Goal: Transaction & Acquisition: Purchase product/service

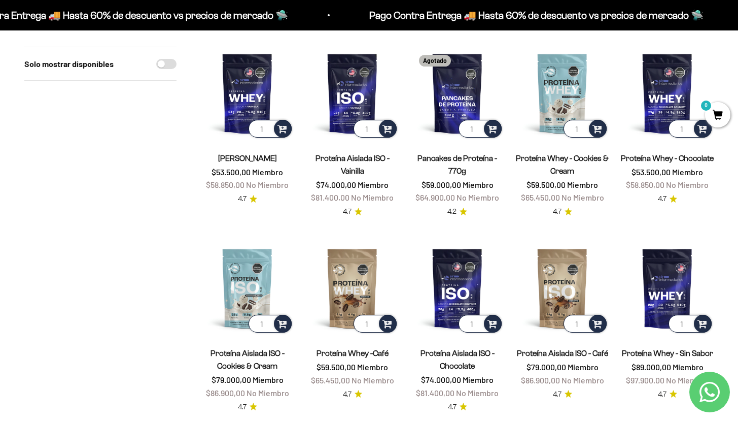
scroll to position [121, 0]
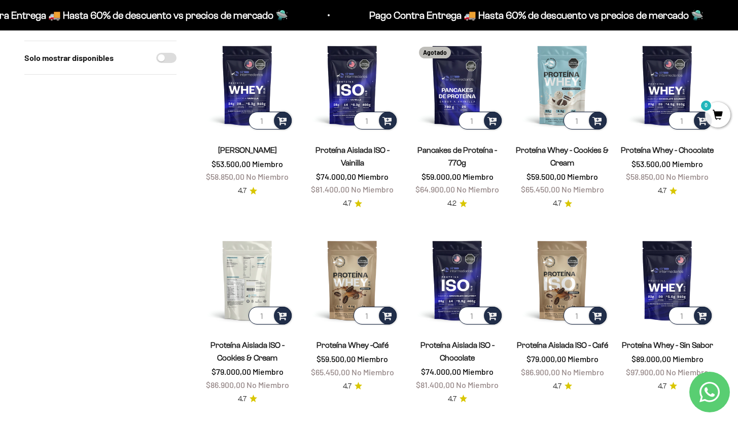
click at [253, 274] on img at bounding box center [247, 279] width 93 height 93
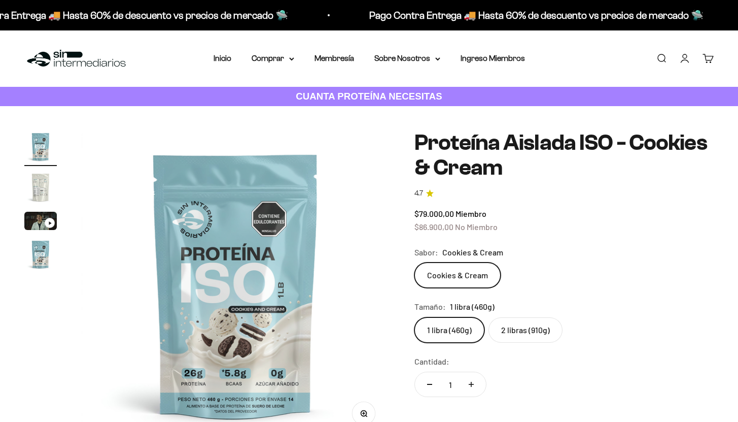
click at [514, 329] on label "2 libras (910g)" at bounding box center [526, 329] width 74 height 25
click at [415, 317] on input "2 libras (910g)" at bounding box center [414, 317] width 1 height 1
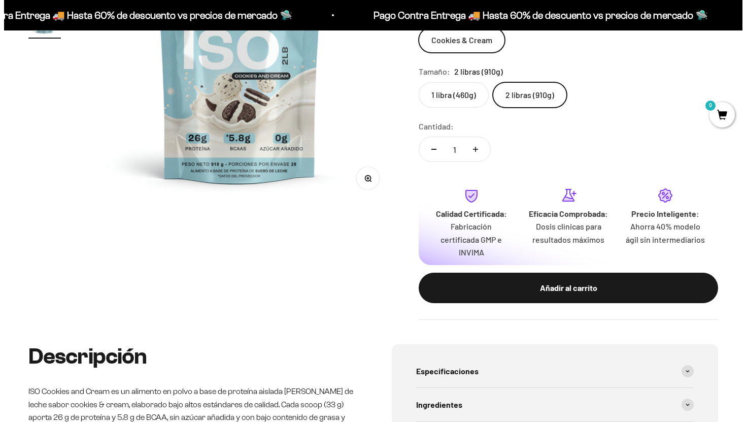
scroll to position [236, 0]
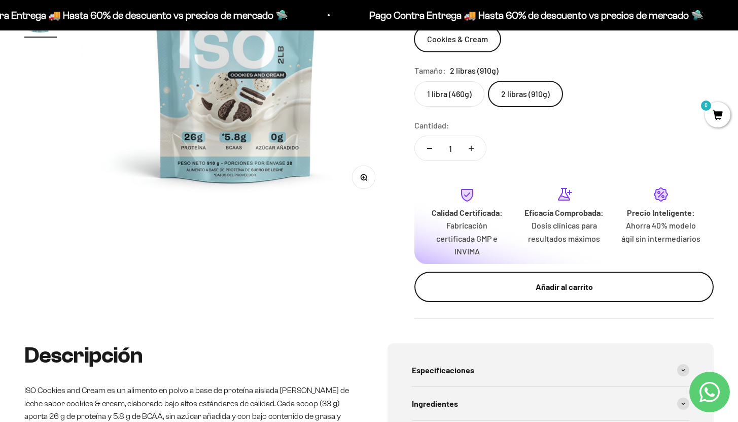
click at [565, 290] on div "Añadir al carrito" at bounding box center [564, 286] width 259 height 13
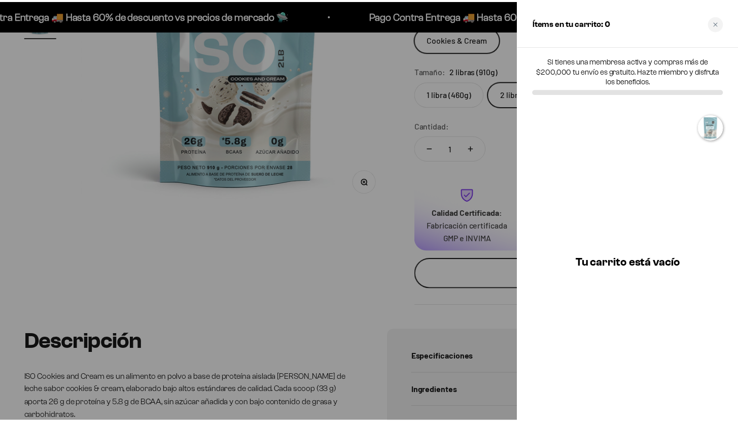
scroll to position [0, 0]
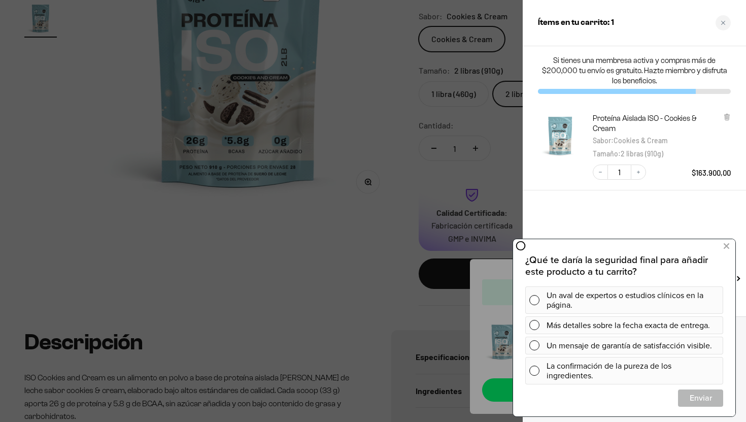
click at [300, 342] on div at bounding box center [373, 211] width 746 height 422
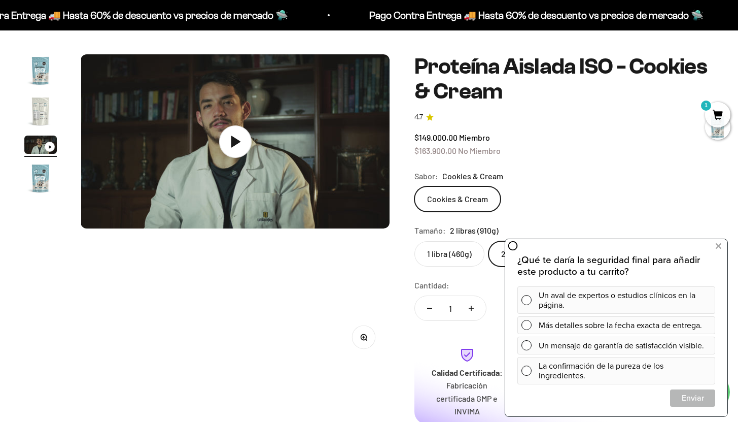
scroll to position [0, 642]
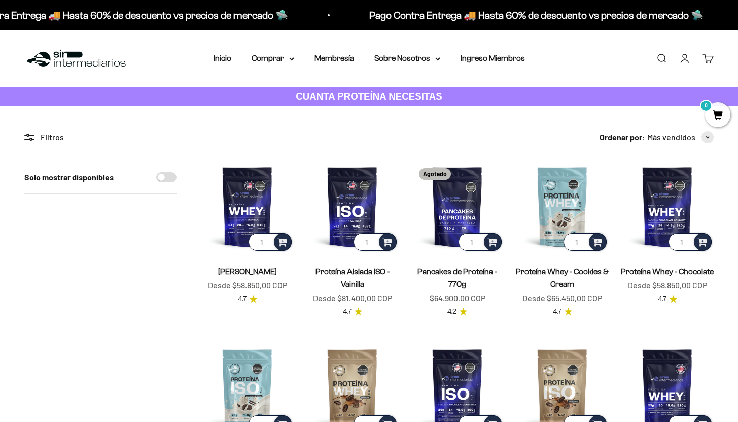
scroll to position [121, 0]
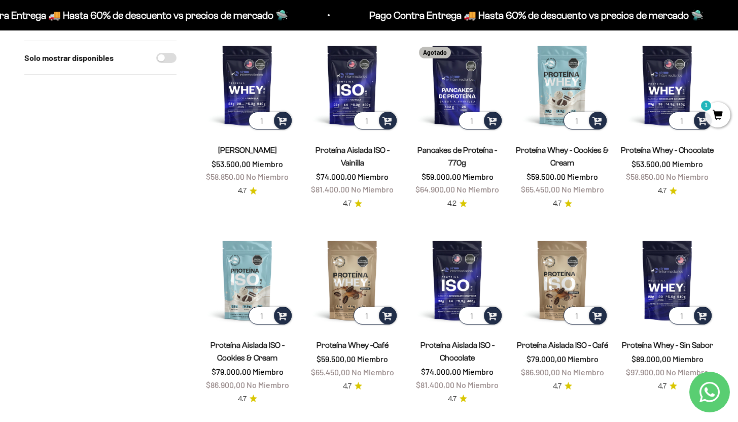
click at [545, 147] on link "Proteína Whey - Cookies & Cream" at bounding box center [562, 156] width 93 height 21
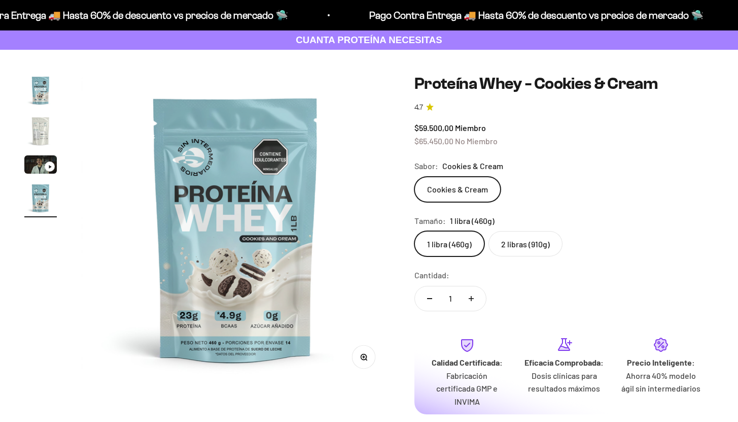
scroll to position [0, 964]
click at [522, 244] on label "2 libras (910g)" at bounding box center [526, 243] width 74 height 25
click at [415, 231] on input "2 libras (910g)" at bounding box center [414, 230] width 1 height 1
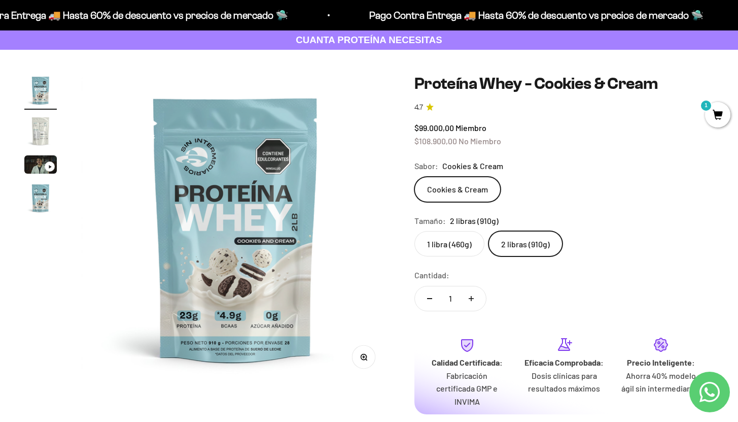
scroll to position [67, 0]
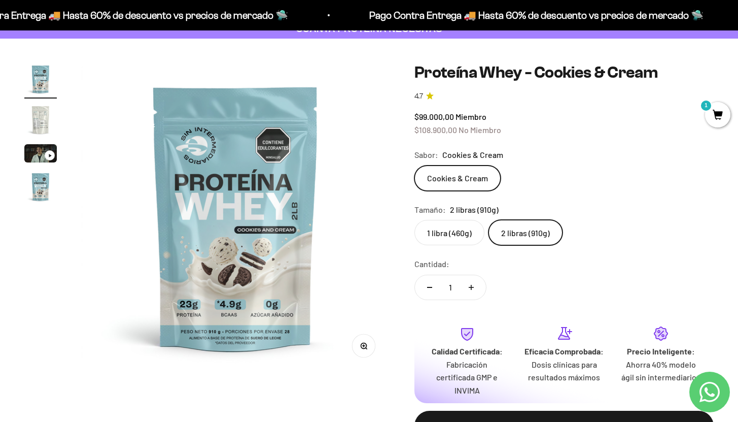
click at [455, 240] on label "1 libra (460g)" at bounding box center [450, 232] width 70 height 25
click at [415, 220] on input "1 libra (460g)" at bounding box center [414, 219] width 1 height 1
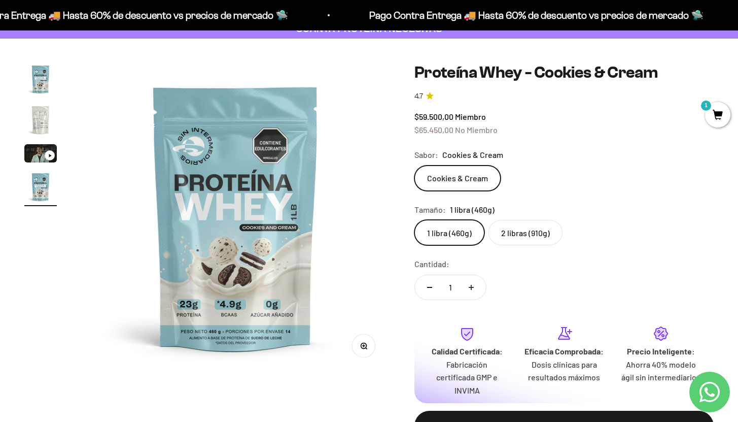
click at [515, 232] on label "2 libras (910g)" at bounding box center [526, 232] width 74 height 25
click at [415, 220] on input "2 libras (910g)" at bounding box center [414, 219] width 1 height 1
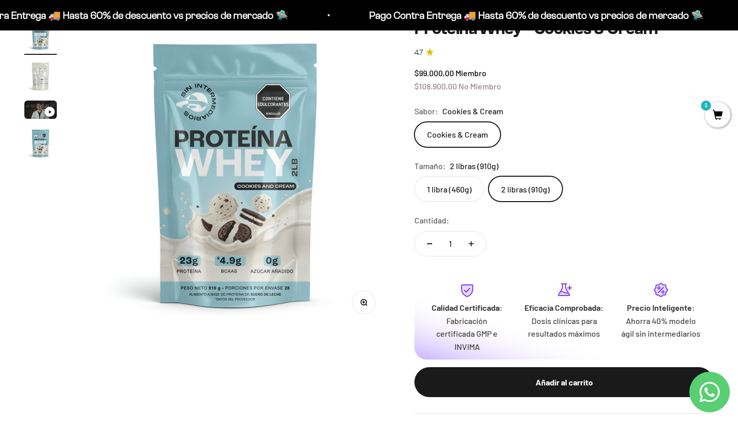
scroll to position [99, 0]
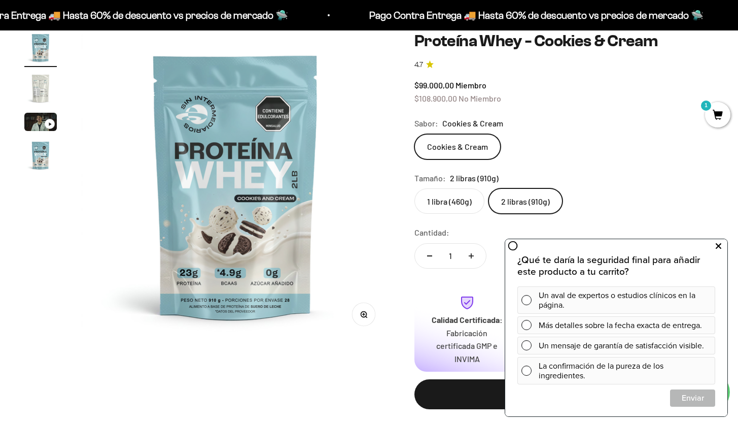
click at [717, 247] on icon at bounding box center [719, 245] width 6 height 13
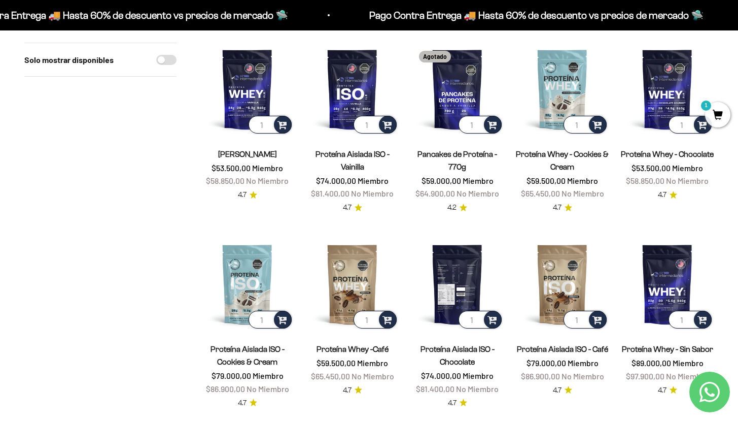
scroll to position [120, 0]
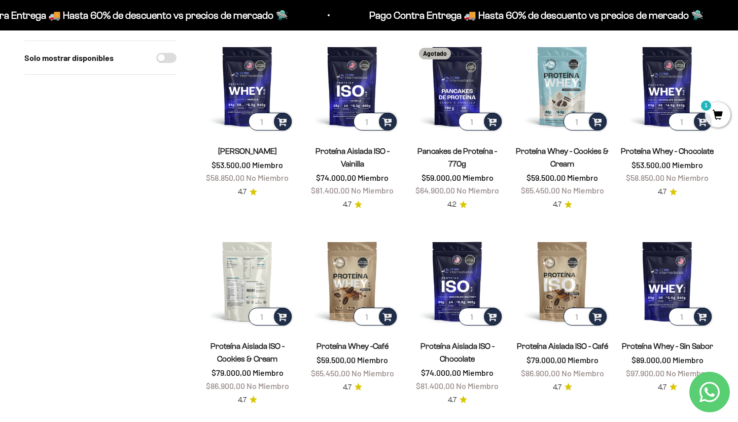
click at [252, 276] on img at bounding box center [247, 280] width 93 height 93
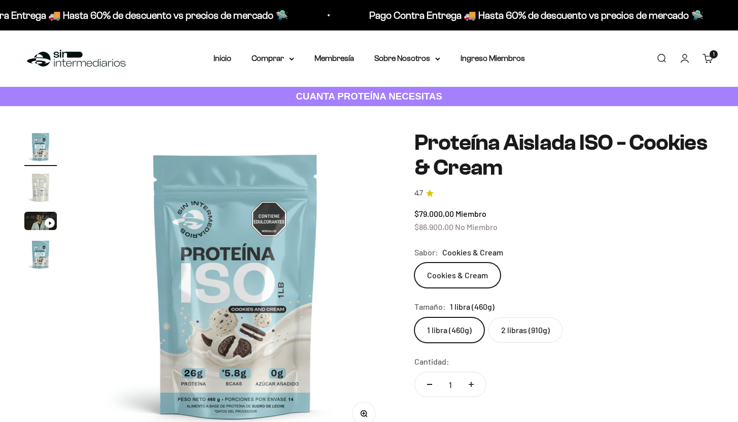
scroll to position [18, 0]
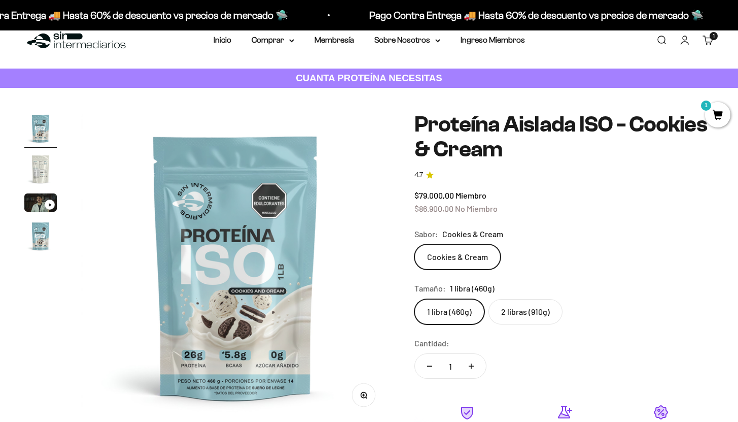
click at [39, 164] on img "Ir al artículo 2" at bounding box center [40, 169] width 32 height 32
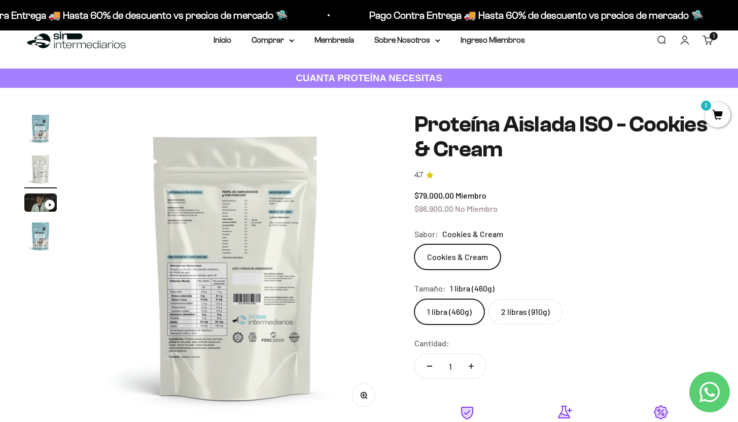
click at [227, 310] on img at bounding box center [235, 266] width 309 height 309
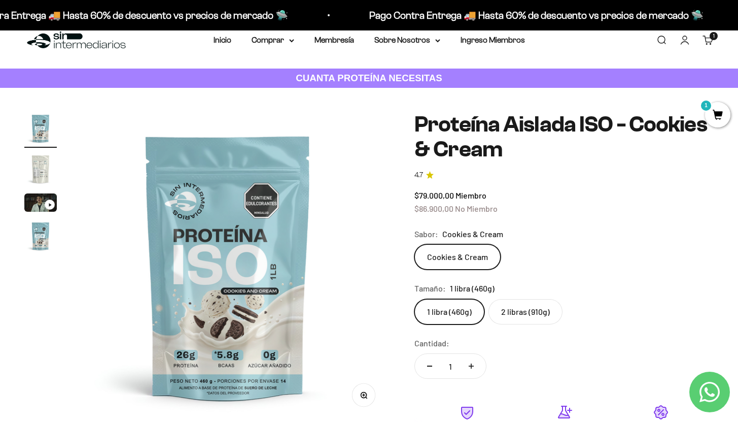
scroll to position [0, 0]
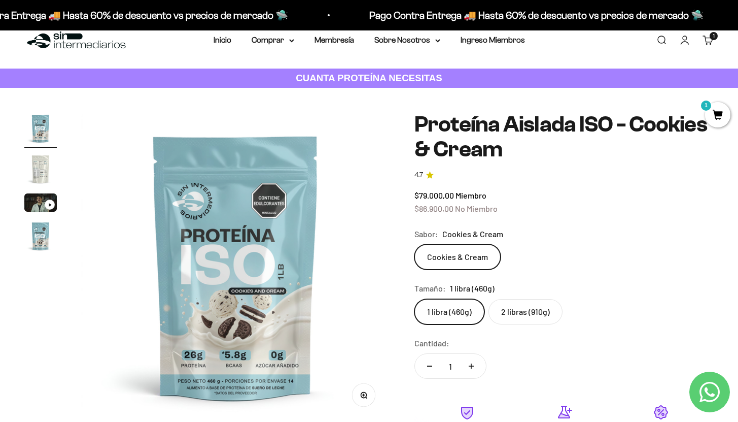
click at [36, 168] on img "Ir al artículo 2" at bounding box center [40, 169] width 32 height 32
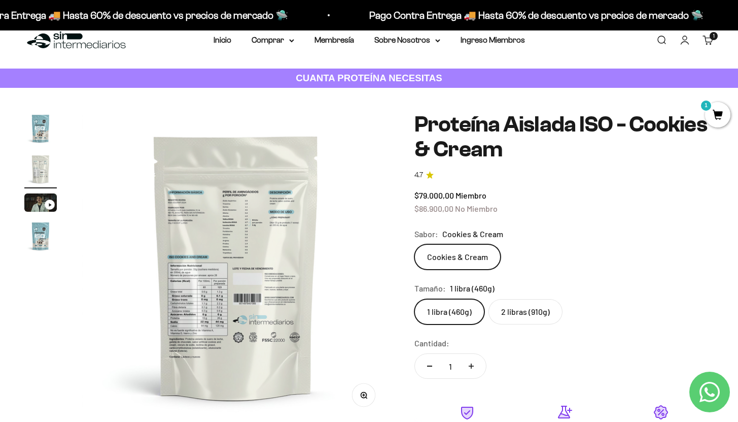
scroll to position [0, 321]
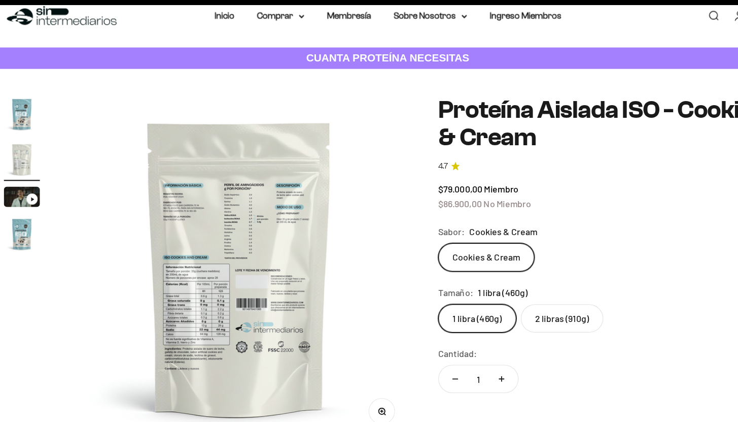
click at [222, 316] on img at bounding box center [235, 266] width 309 height 309
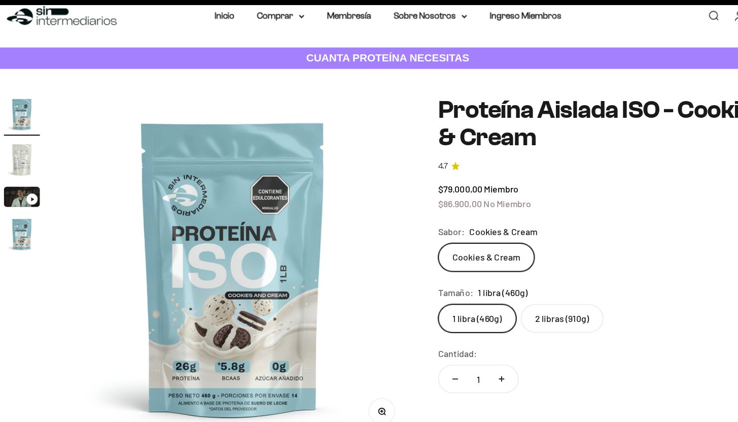
scroll to position [0, 0]
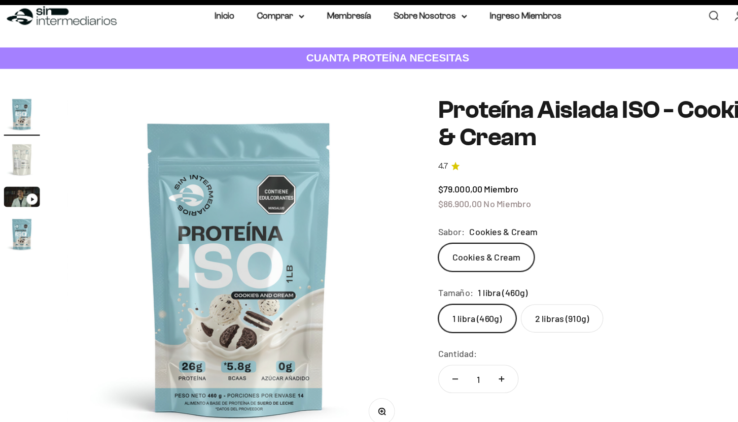
click at [41, 178] on img "Ir al artículo 2" at bounding box center [40, 169] width 32 height 32
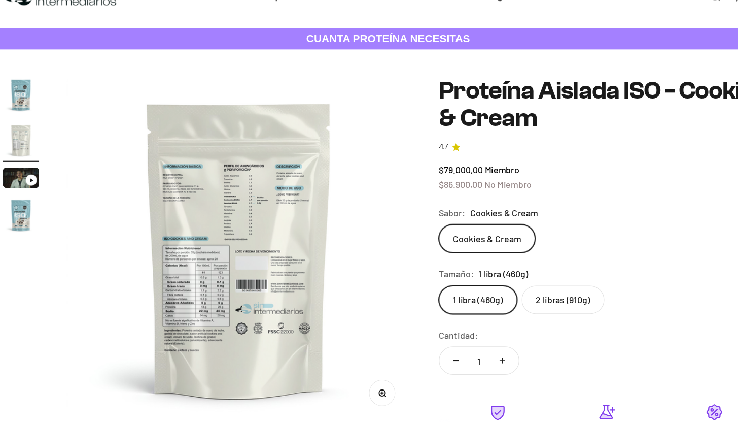
scroll to position [18, 0]
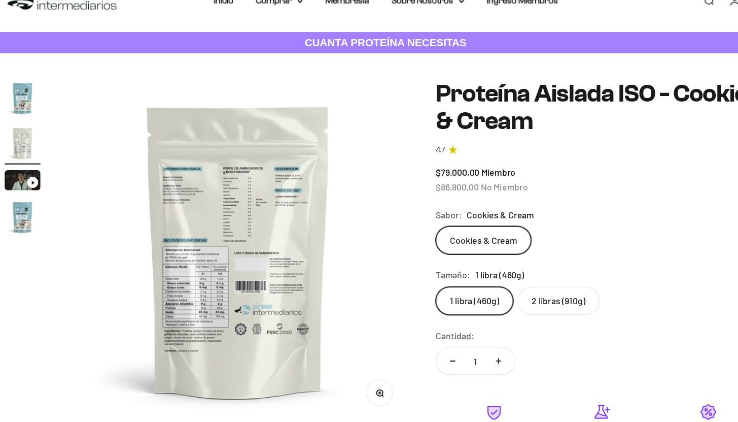
click at [37, 171] on img "Ir al artículo 2" at bounding box center [40, 169] width 32 height 32
click at [42, 236] on img "Ir al artículo 4" at bounding box center [40, 236] width 32 height 32
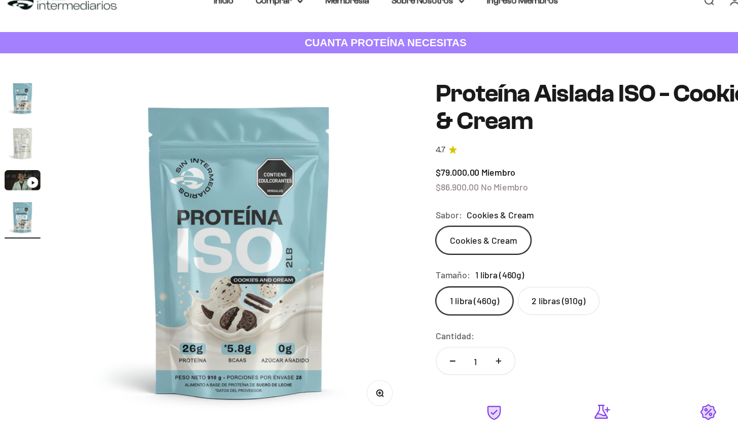
scroll to position [0, 964]
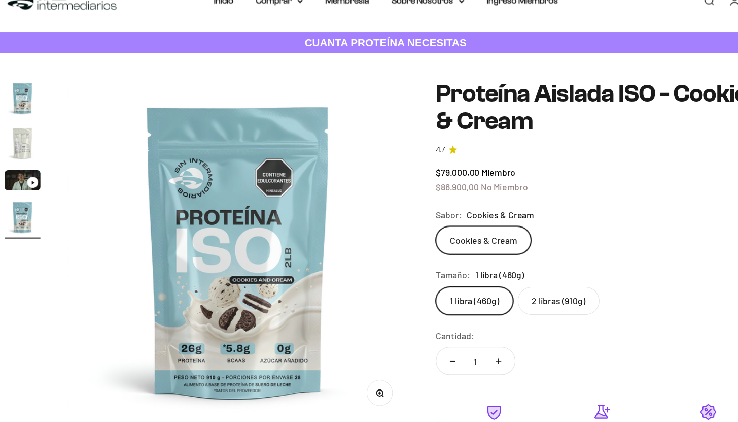
click at [37, 205] on img "Ir al artículo 3" at bounding box center [40, 203] width 32 height 18
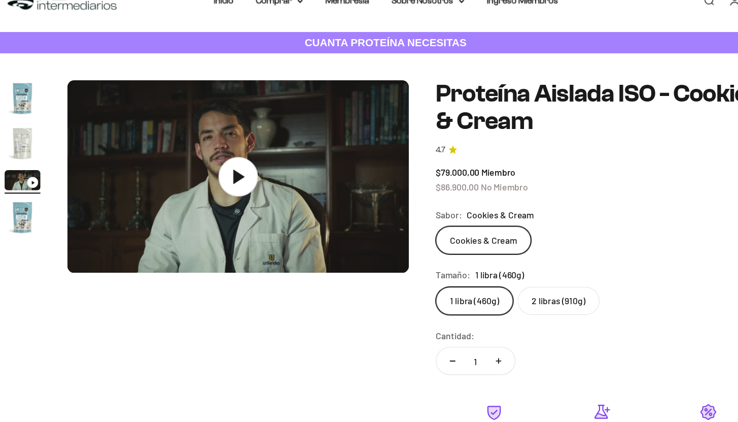
scroll to position [0, 642]
click at [225, 208] on icon at bounding box center [236, 200] width 36 height 36
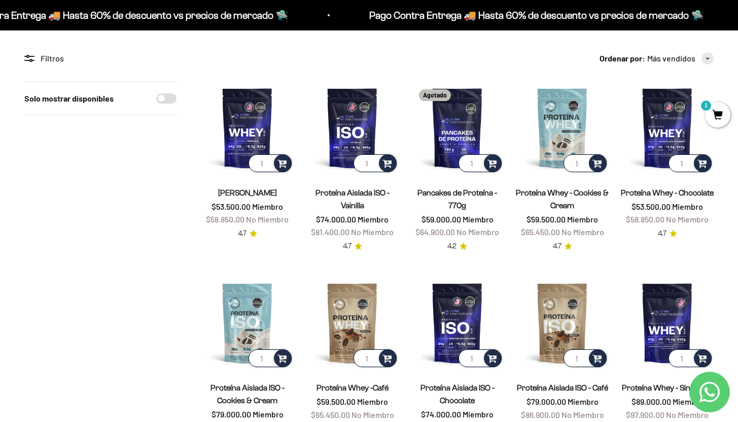
scroll to position [74, 0]
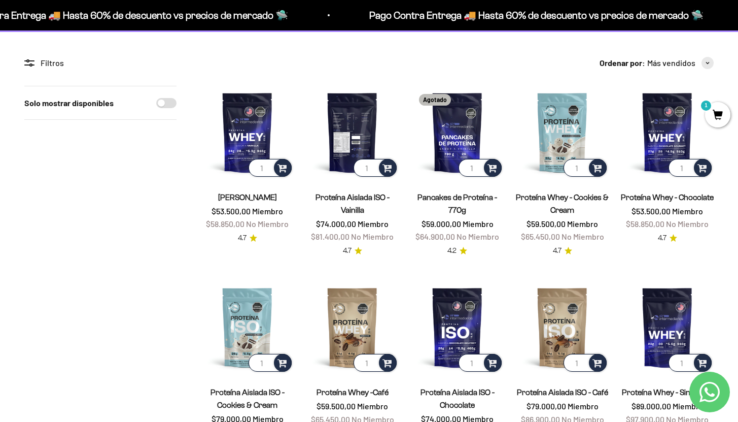
click at [338, 127] on img at bounding box center [352, 132] width 93 height 93
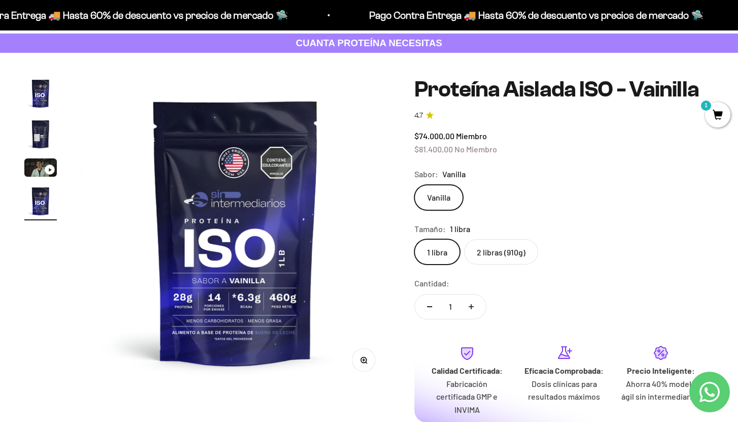
scroll to position [57, 0]
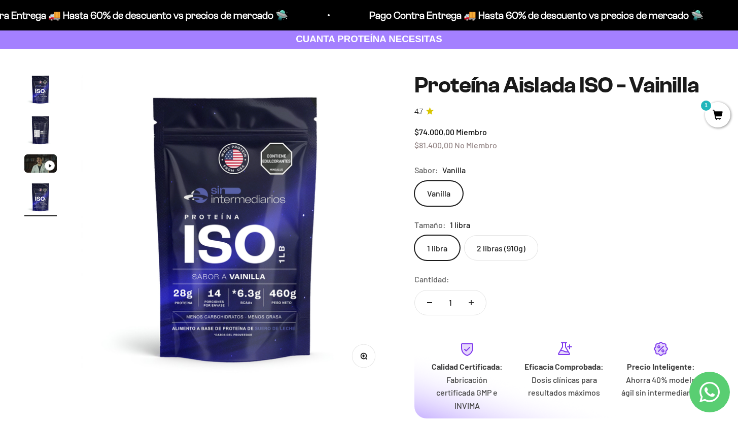
click at [44, 123] on img "Ir al artículo 2" at bounding box center [40, 130] width 32 height 32
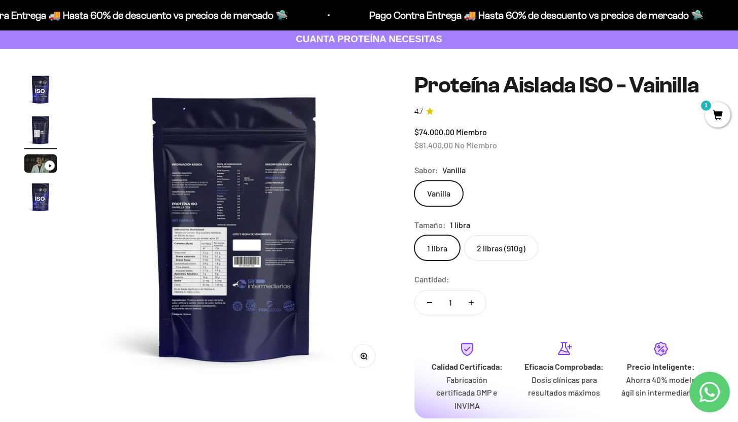
scroll to position [0, 321]
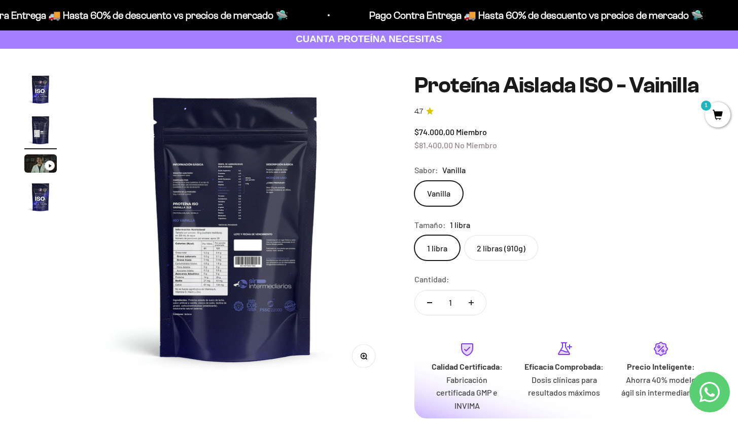
click at [230, 245] on img at bounding box center [235, 227] width 309 height 309
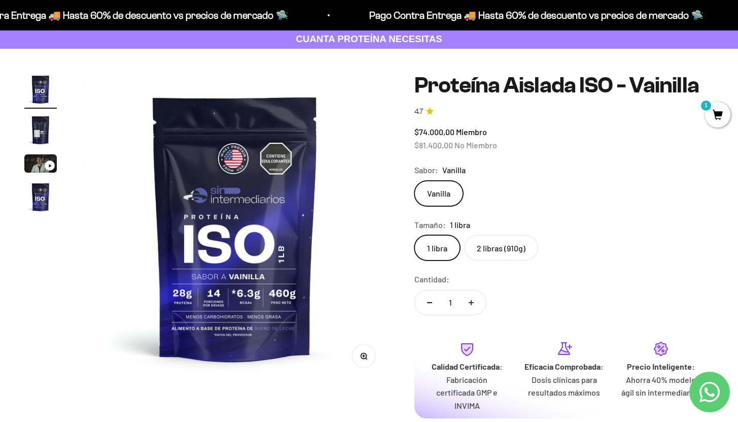
scroll to position [0, 0]
click at [48, 136] on img "Ir al artículo 2" at bounding box center [40, 130] width 32 height 32
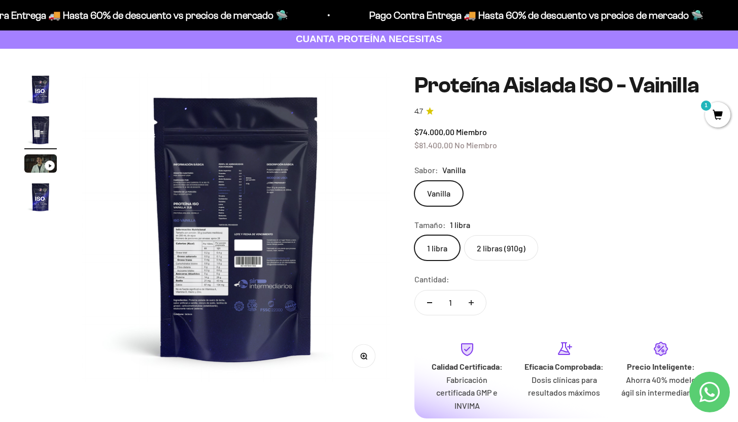
scroll to position [0, 321]
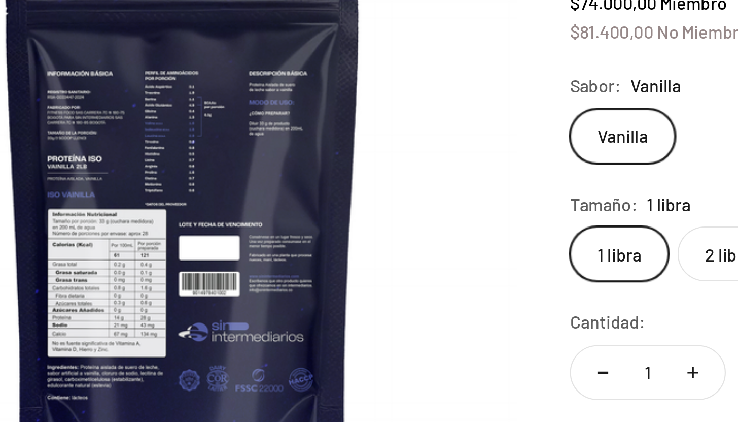
click at [287, 208] on img at bounding box center [235, 227] width 309 height 309
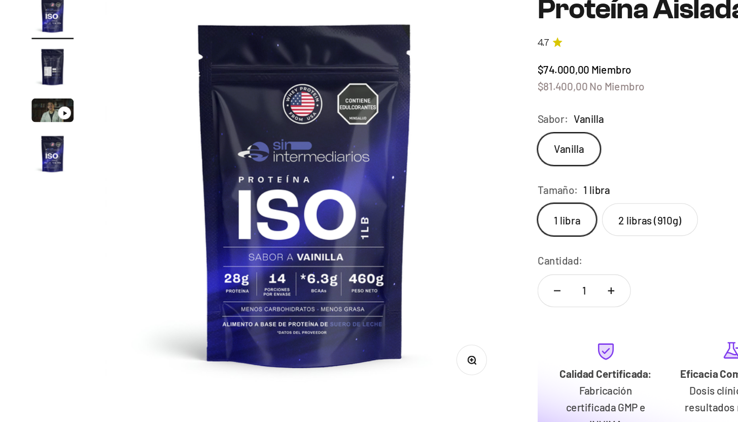
scroll to position [0, 0]
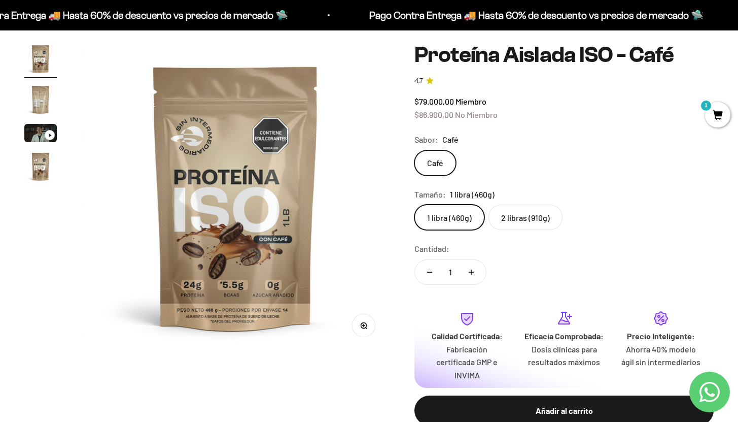
scroll to position [93, 0]
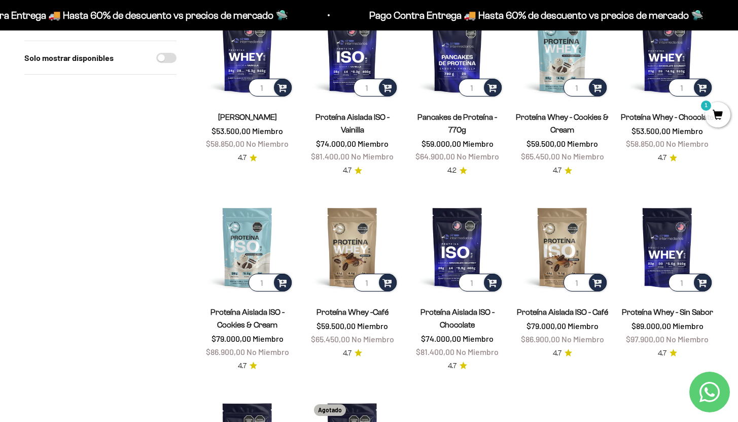
scroll to position [160, 0]
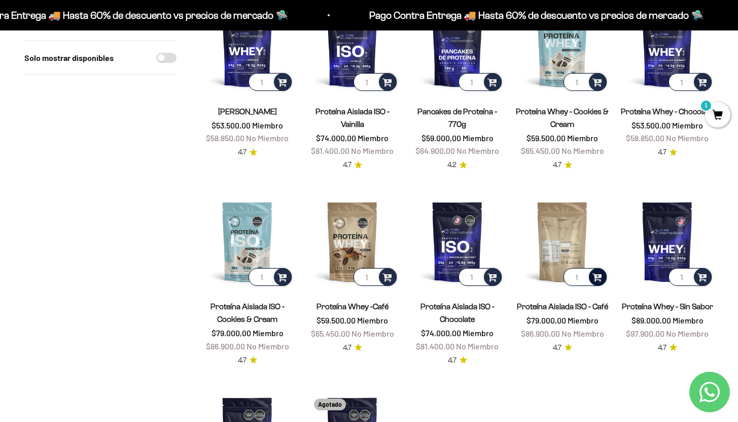
click at [595, 282] on span at bounding box center [598, 276] width 10 height 12
click at [562, 252] on span "Café / 1 libra (460g)" at bounding box center [563, 250] width 54 height 8
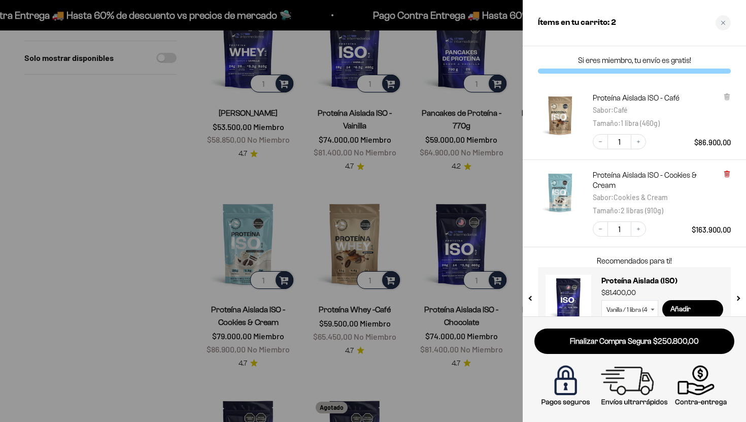
click at [728, 174] on icon at bounding box center [727, 173] width 2 height 5
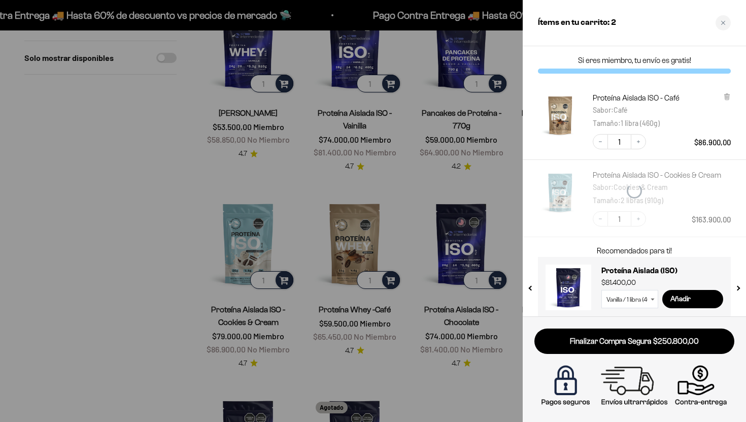
click at [204, 253] on div at bounding box center [373, 211] width 746 height 422
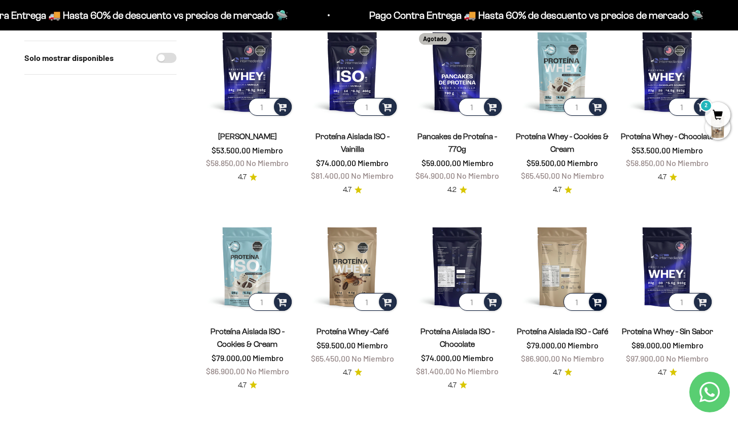
scroll to position [130, 0]
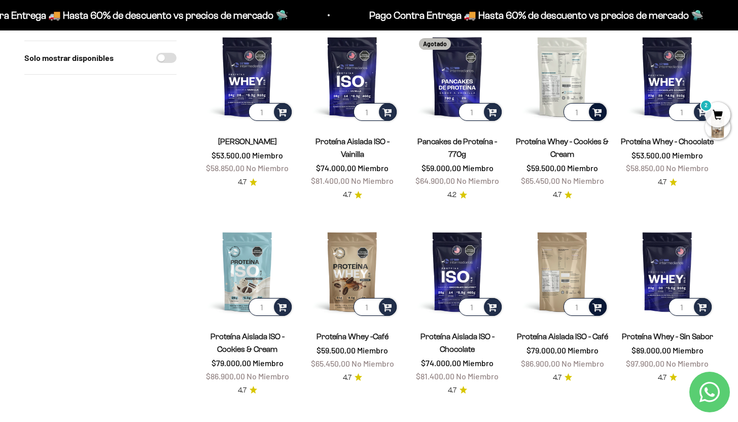
click at [596, 115] on span at bounding box center [598, 112] width 10 height 12
click at [578, 78] on li "Cookies & Cream / 1 libra (460g)" at bounding box center [563, 74] width 88 height 19
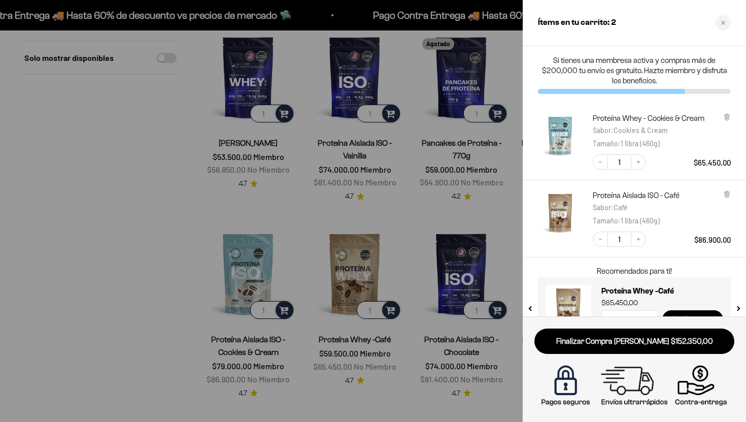
click at [291, 207] on div at bounding box center [373, 211] width 746 height 422
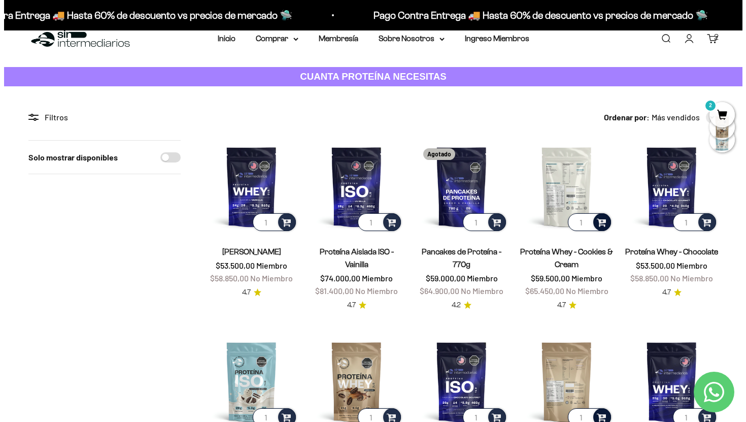
scroll to position [0, 0]
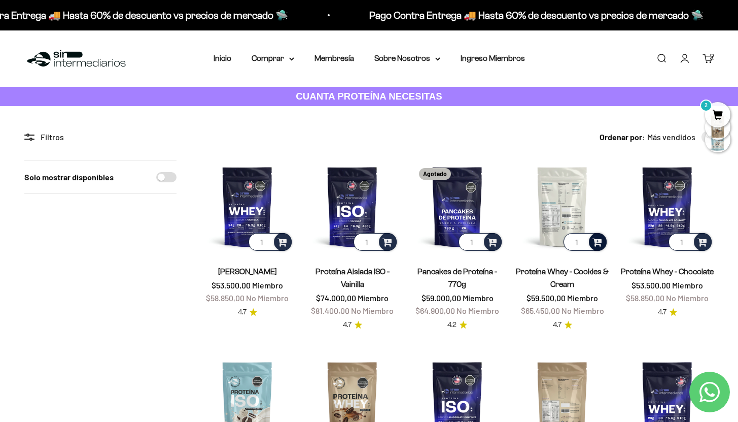
click at [665, 61] on link "Buscar" at bounding box center [661, 58] width 11 height 11
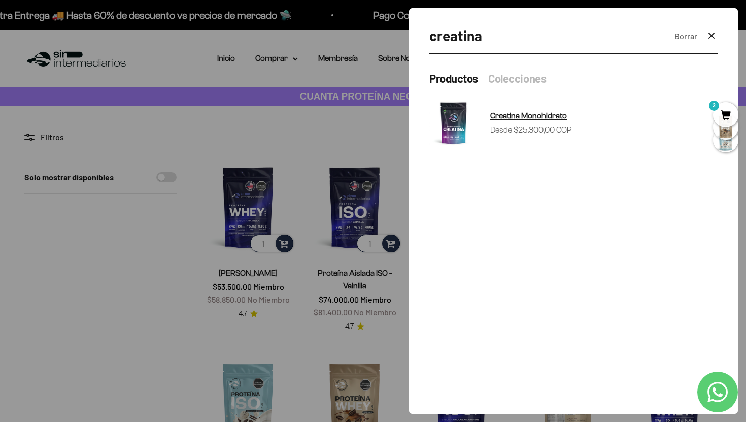
type input "creatina"
click at [538, 132] on sale-price "Precio de oferta Desde $25.300,00 COP" at bounding box center [531, 129] width 82 height 13
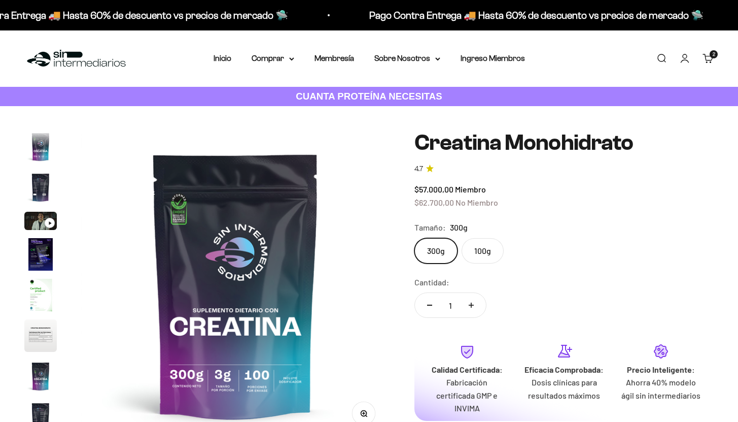
scroll to position [42, 0]
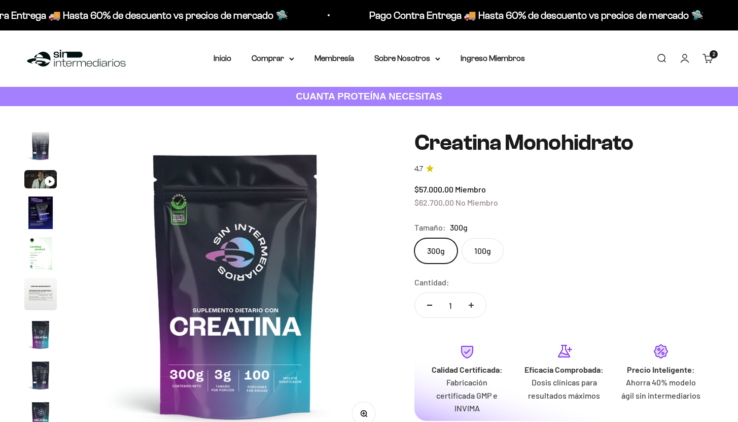
click at [482, 254] on label "100g" at bounding box center [483, 250] width 42 height 25
click at [415, 238] on input "100g" at bounding box center [414, 237] width 1 height 1
radio input "true"
click at [430, 252] on label "300g" at bounding box center [436, 250] width 43 height 25
click at [415, 238] on input "300g" at bounding box center [414, 237] width 1 height 1
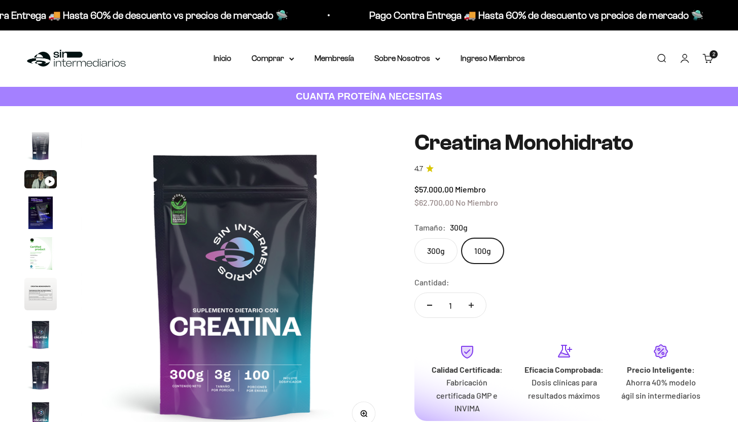
radio input "true"
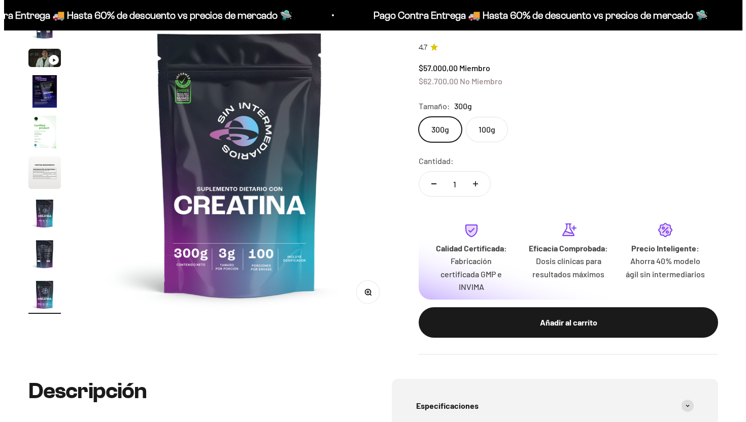
scroll to position [122, 0]
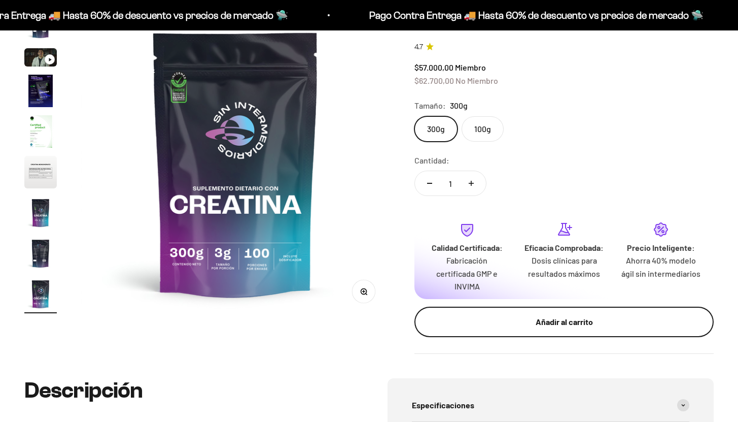
click at [496, 314] on button "Añadir al carrito" at bounding box center [564, 321] width 299 height 30
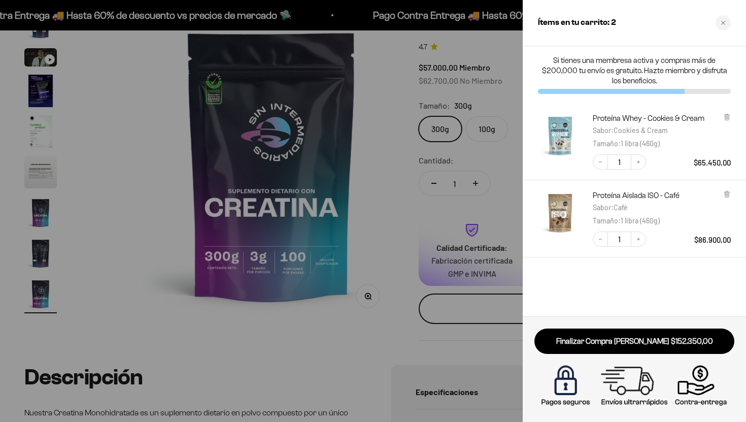
scroll to position [0, 2603]
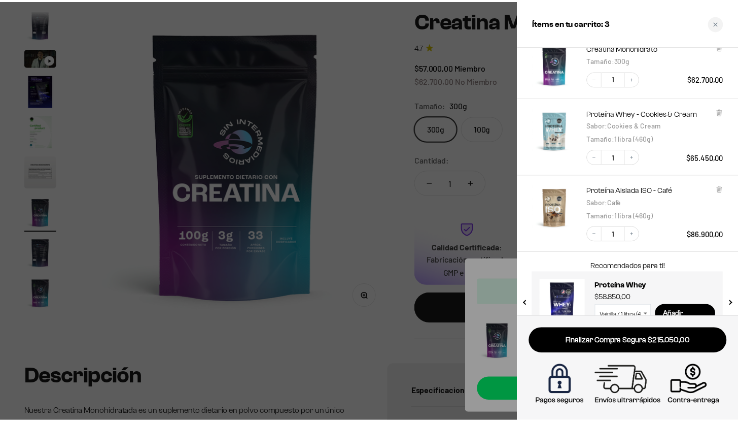
scroll to position [57, 0]
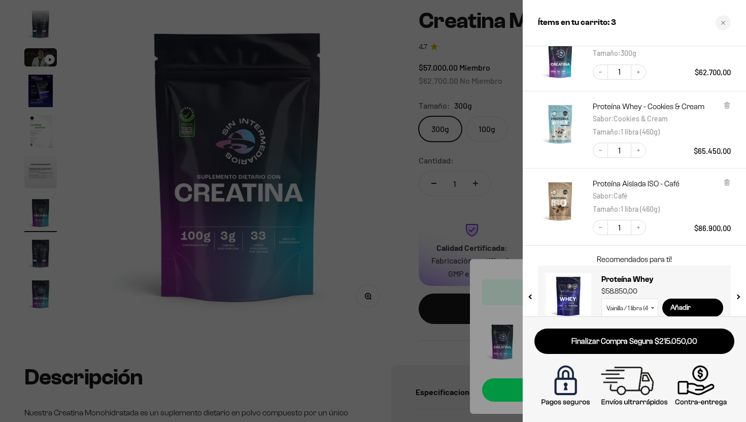
click at [264, 382] on div at bounding box center [373, 211] width 746 height 422
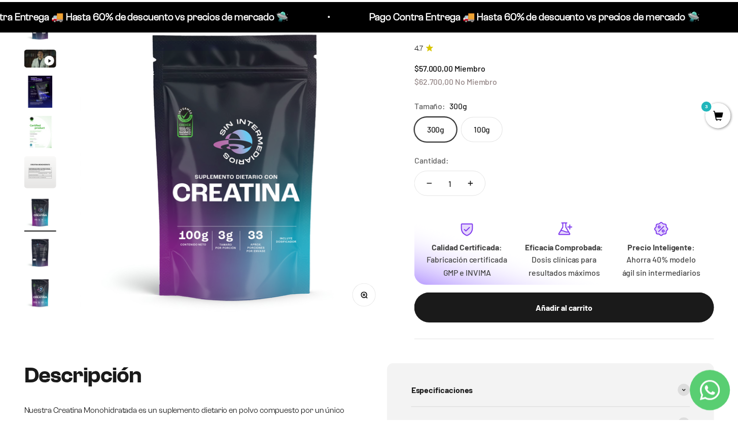
scroll to position [0, 1927]
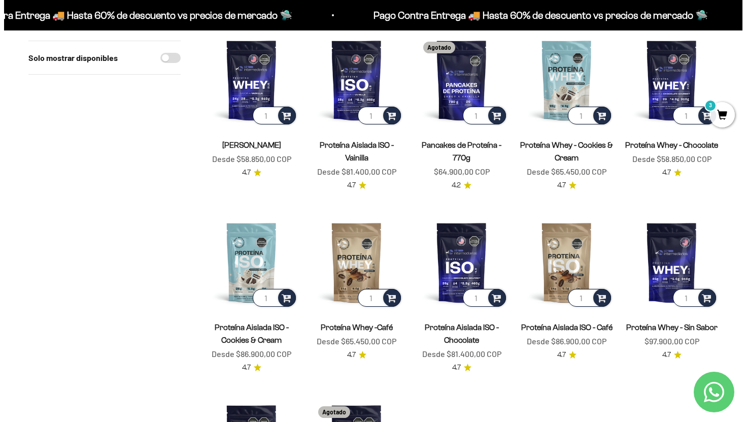
scroll to position [129, 0]
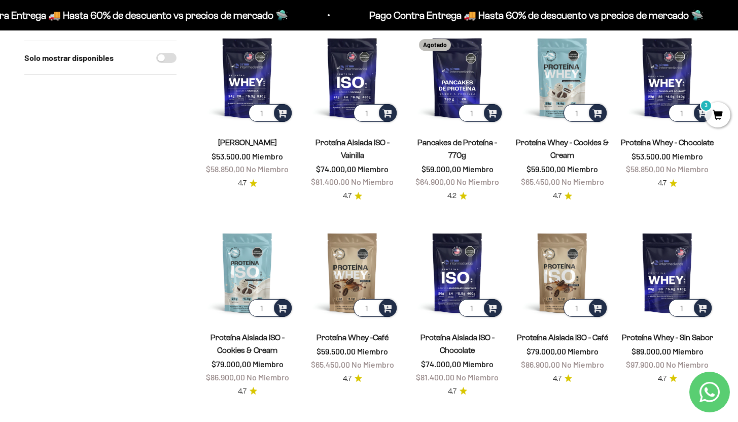
click at [722, 119] on span "3" at bounding box center [717, 114] width 25 height 25
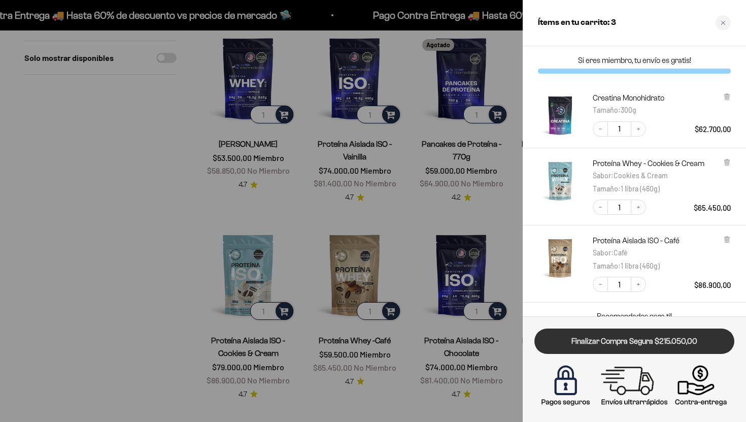
click at [639, 345] on link "Finalizar Compra Segura $215.050,00" at bounding box center [634, 341] width 200 height 26
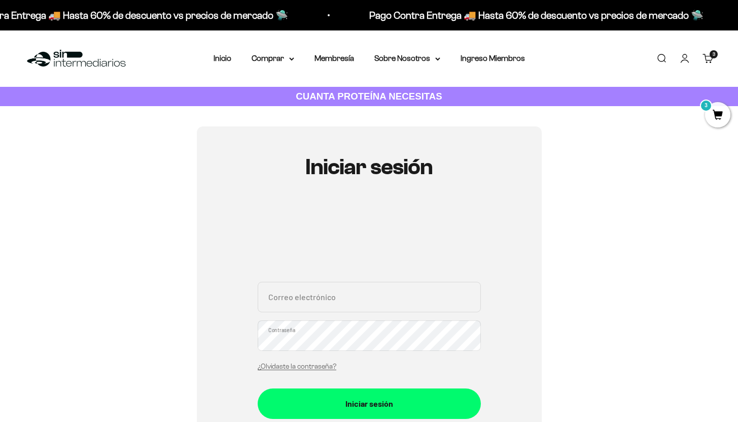
click at [336, 307] on input "Correo electrónico" at bounding box center [369, 297] width 223 height 30
click at [391, 304] on input "[EMAIL_ADDRESS][DOMAIN_NAME]" at bounding box center [369, 297] width 223 height 30
type input "c"
click at [420, 351] on div "Correo electrónico Contraseña ¿Olvidaste la contraseña?" at bounding box center [369, 329] width 223 height 94
click at [353, 305] on input "Correo electrónico" at bounding box center [369, 297] width 223 height 30
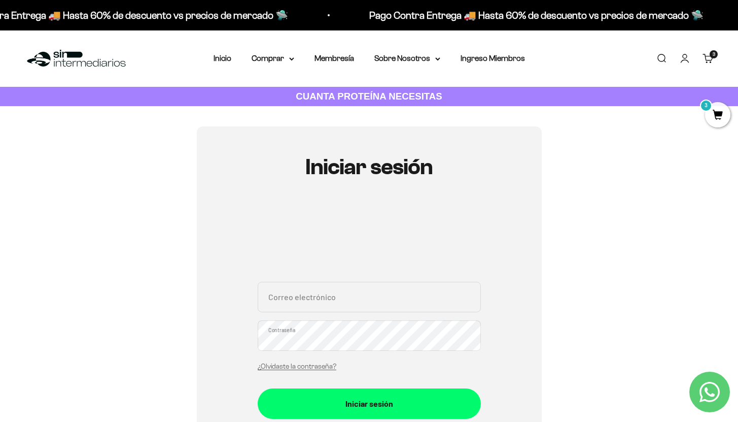
type input "[EMAIL_ADDRESS][DOMAIN_NAME]"
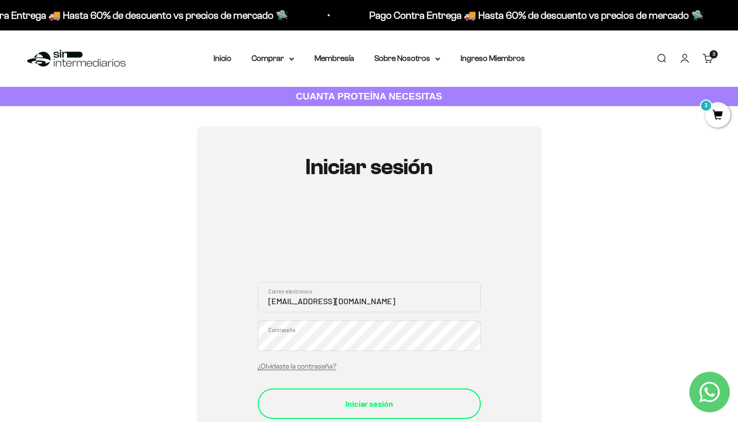
click at [354, 394] on button "Iniciar sesión" at bounding box center [369, 403] width 223 height 30
